Goal: Information Seeking & Learning: Understand process/instructions

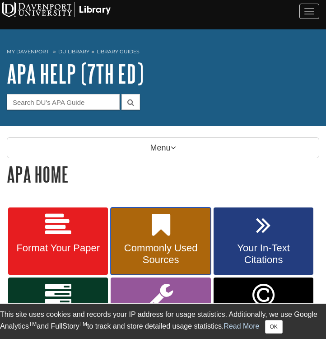
click at [145, 254] on span "Commonly Used Sources" at bounding box center [161, 254] width 86 height 24
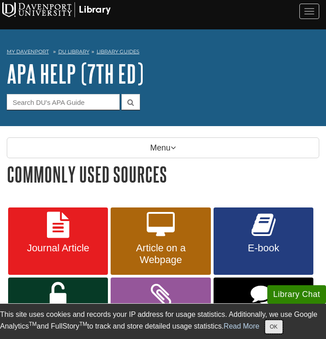
click at [273, 326] on button "OK" at bounding box center [274, 327] width 18 height 14
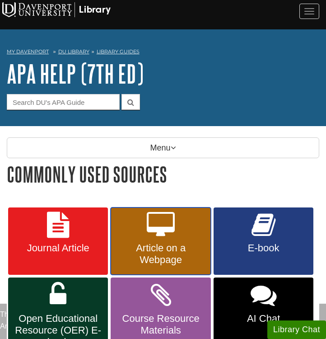
click at [151, 259] on span "Article on a Webpage" at bounding box center [161, 254] width 86 height 24
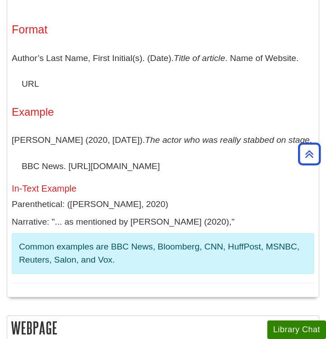
scroll to position [228, 0]
